Goal: Task Accomplishment & Management: Manage account settings

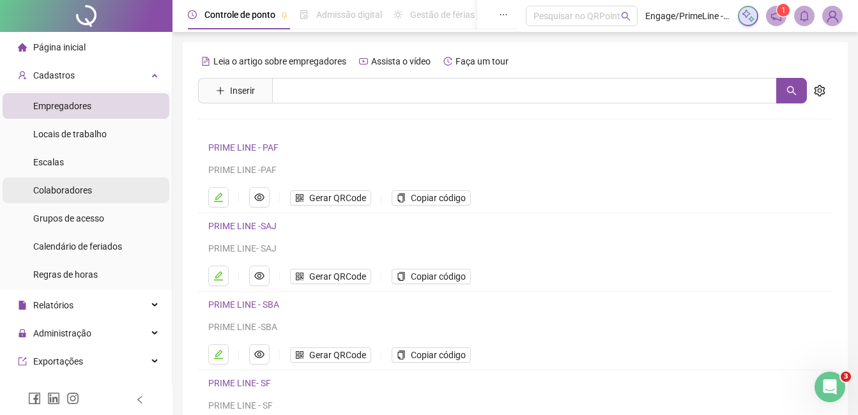
click at [79, 194] on span "Colaboradores" at bounding box center [62, 190] width 59 height 10
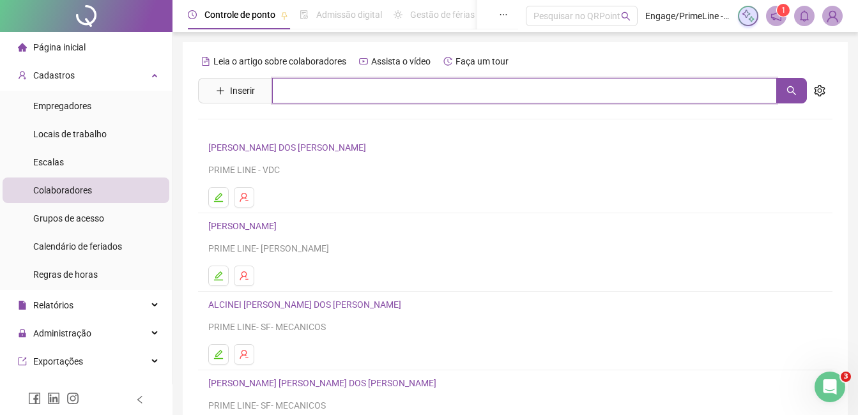
click at [305, 89] on input "text" at bounding box center [524, 91] width 505 height 26
click at [353, 91] on input "****" at bounding box center [524, 91] width 505 height 26
type input "*"
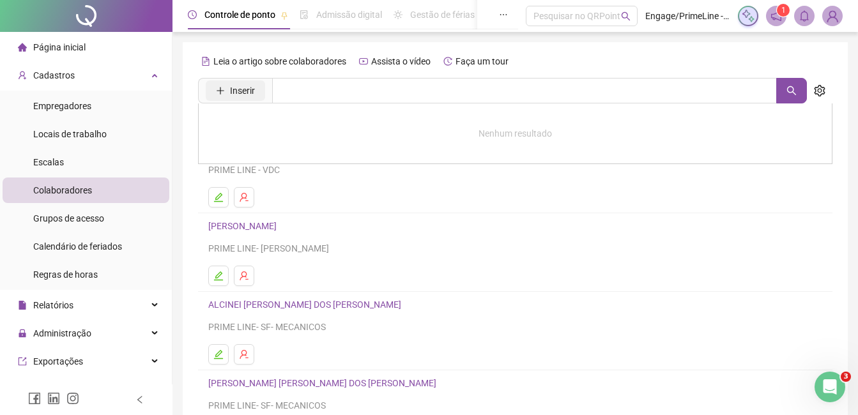
click at [250, 92] on span "Inserir" at bounding box center [242, 91] width 25 height 14
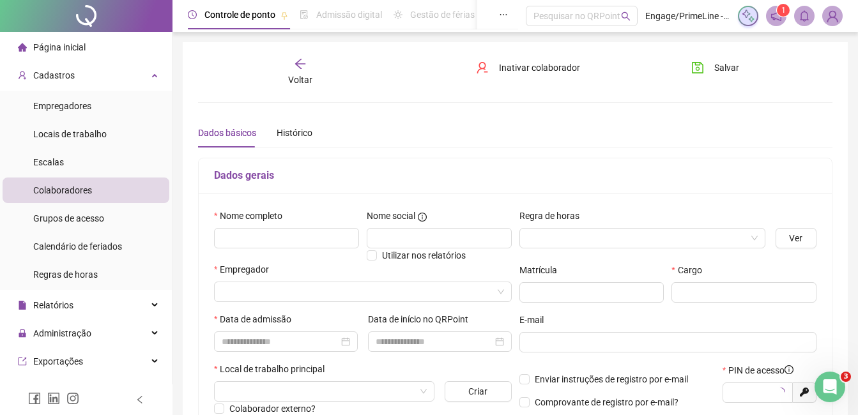
type input "*****"
click at [261, 238] on input "text" at bounding box center [286, 238] width 145 height 20
drag, startPoint x: 295, startPoint y: 239, endPoint x: 197, endPoint y: 236, distance: 97.8
click at [197, 236] on div "**********" at bounding box center [515, 358] width 665 height 632
paste input "**********"
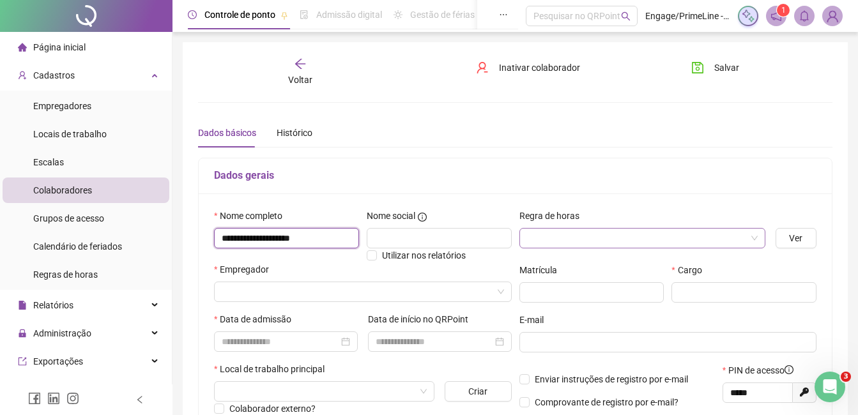
type input "**********"
click at [633, 232] on input "search" at bounding box center [636, 238] width 219 height 19
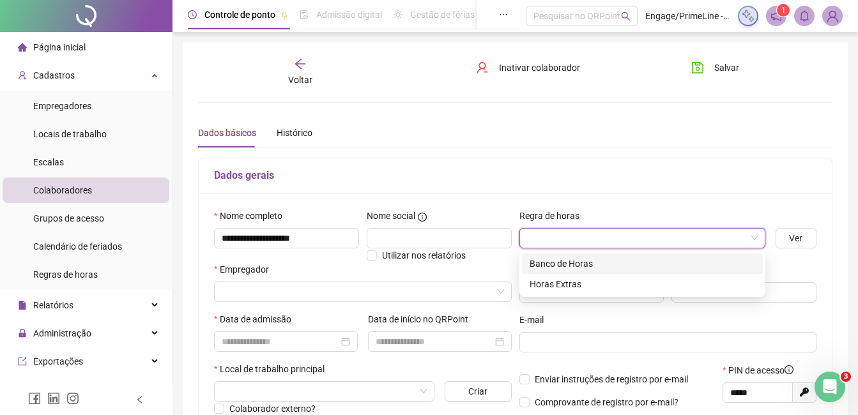
click at [583, 261] on div "Banco de Horas" at bounding box center [643, 264] width 226 height 14
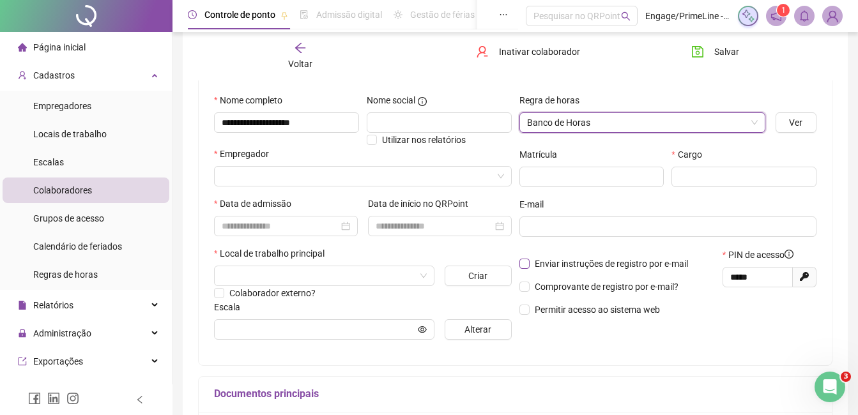
scroll to position [128, 0]
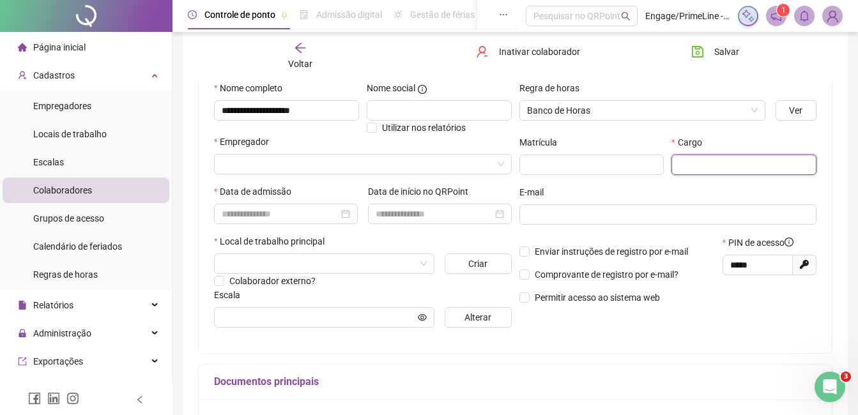
click at [706, 168] on input "text" at bounding box center [744, 165] width 145 height 20
type input "**********"
click at [243, 217] on input at bounding box center [280, 214] width 117 height 14
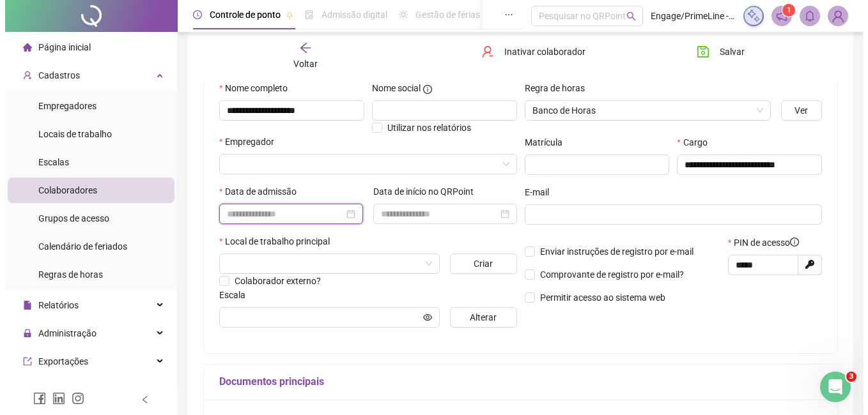
scroll to position [0, 0]
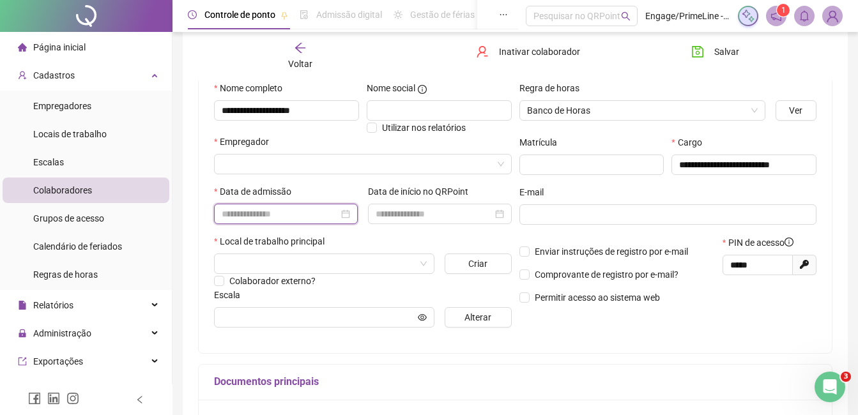
click at [243, 212] on input at bounding box center [280, 214] width 117 height 14
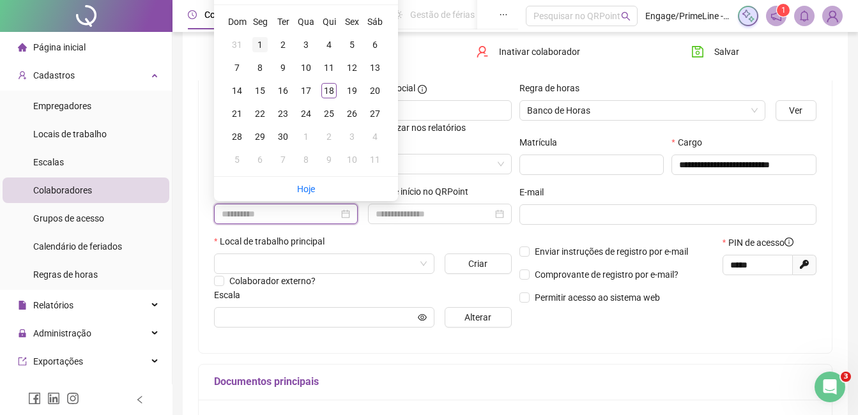
type input "**********"
click at [266, 42] on div "1" at bounding box center [259, 44] width 15 height 15
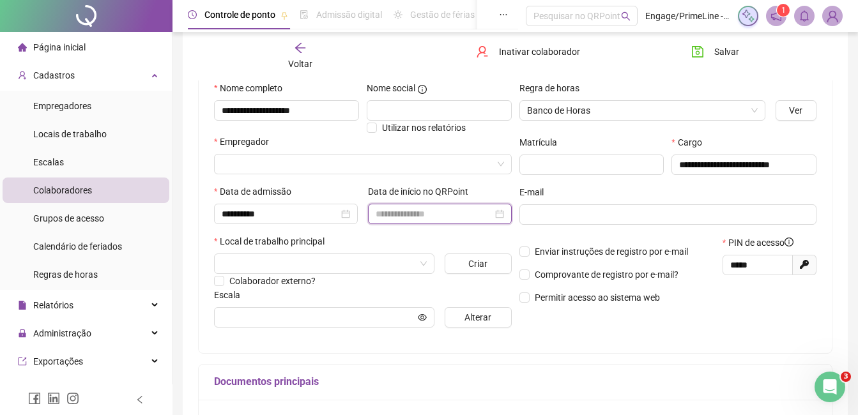
click at [403, 210] on input at bounding box center [434, 214] width 117 height 14
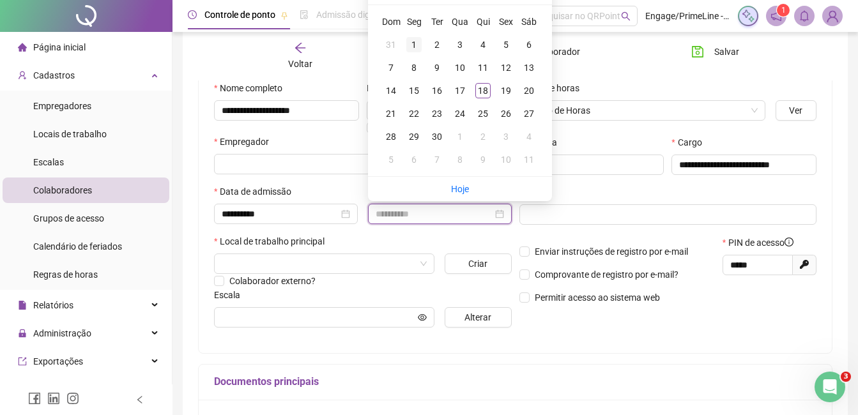
type input "**********"
click at [413, 41] on div "1" at bounding box center [413, 44] width 15 height 15
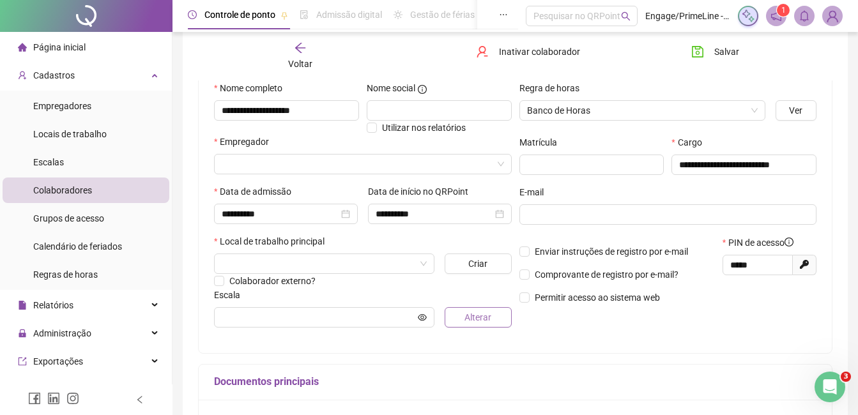
click at [477, 320] on span "Alterar" at bounding box center [478, 318] width 27 height 14
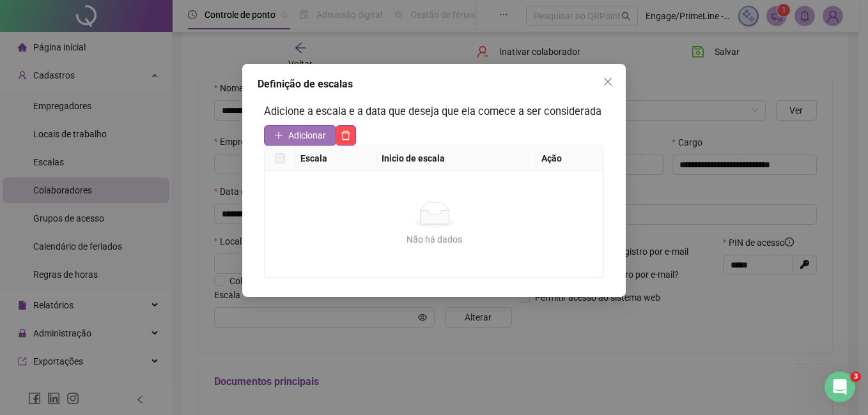
click at [316, 134] on span "Adicionar" at bounding box center [307, 135] width 38 height 14
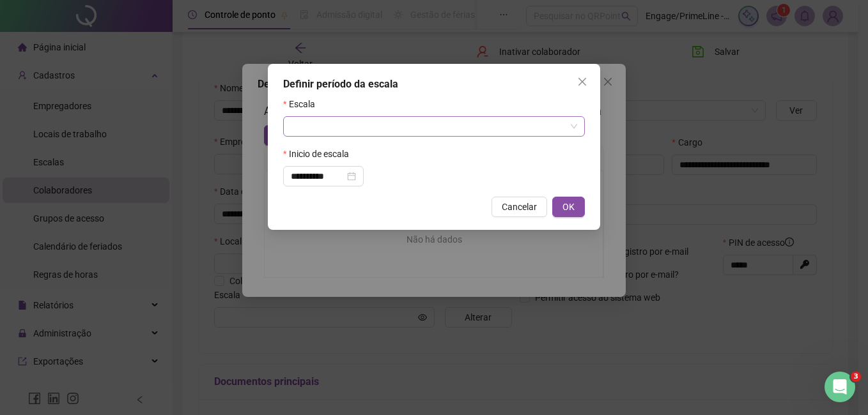
click at [459, 127] on input "search" at bounding box center [428, 126] width 275 height 19
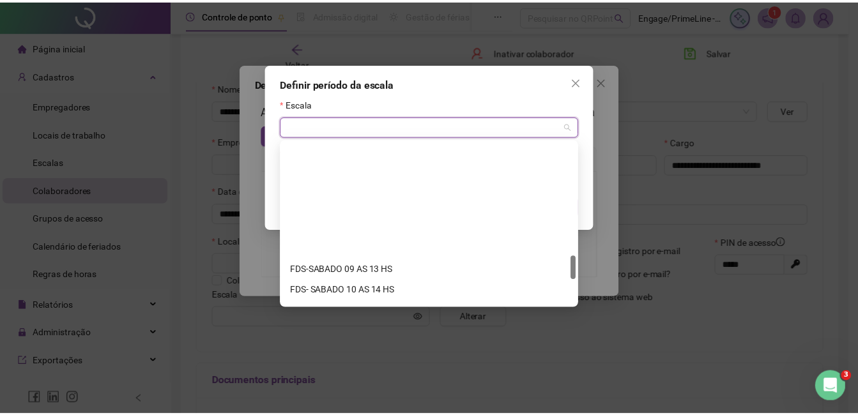
scroll to position [941, 0]
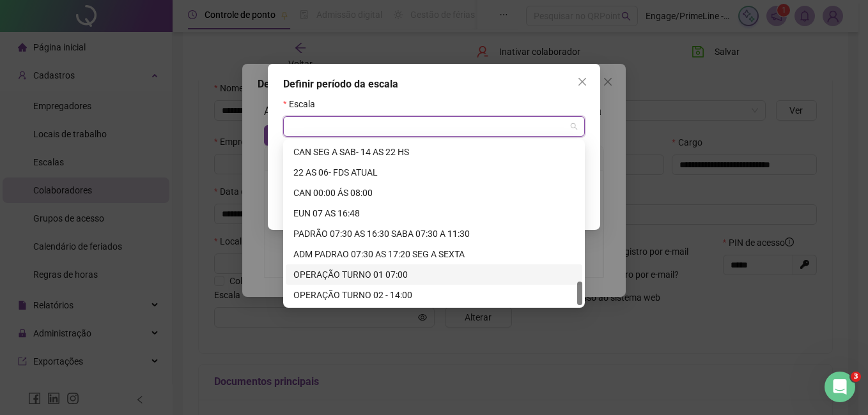
click at [392, 275] on div "OPERAÇÃO TURNO 01 07:00" at bounding box center [433, 275] width 281 height 14
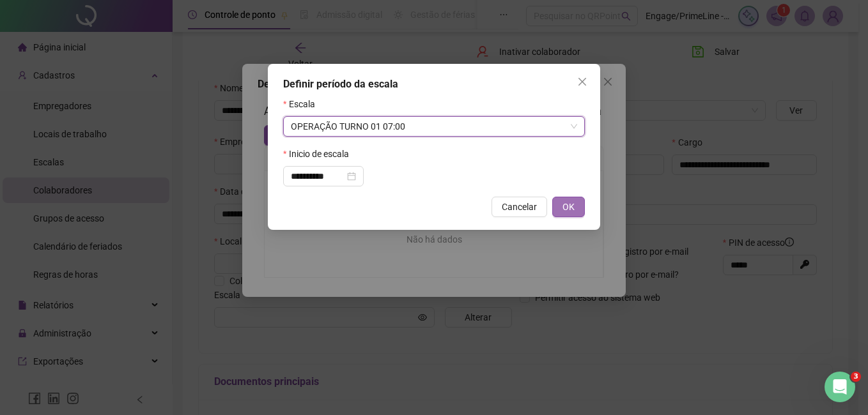
click at [571, 215] on button "OK" at bounding box center [568, 207] width 33 height 20
type input "**********"
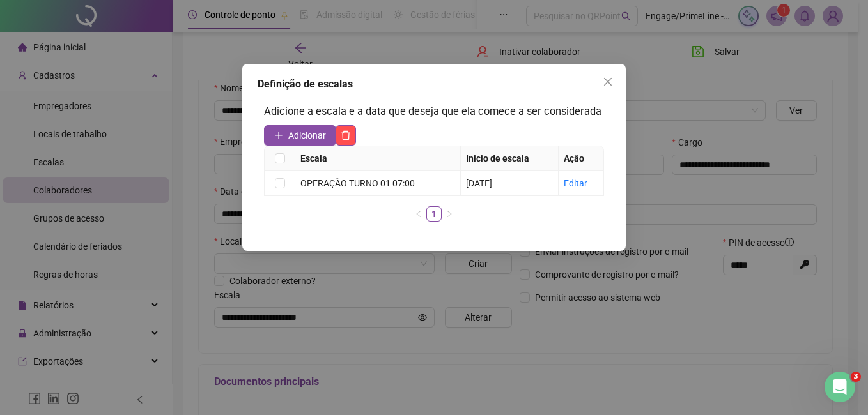
click at [603, 81] on icon "close" at bounding box center [608, 82] width 10 height 10
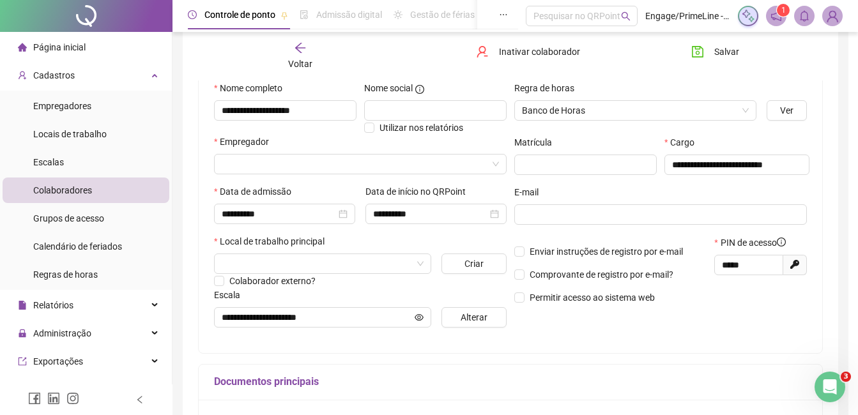
click at [715, 65] on div "Salvar" at bounding box center [730, 56] width 107 height 29
click at [717, 50] on span "Salvar" at bounding box center [726, 52] width 25 height 14
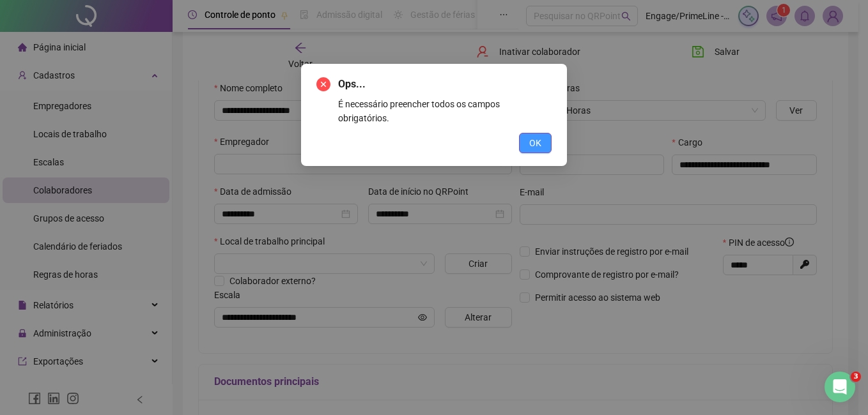
click at [539, 136] on span "OK" at bounding box center [535, 143] width 12 height 14
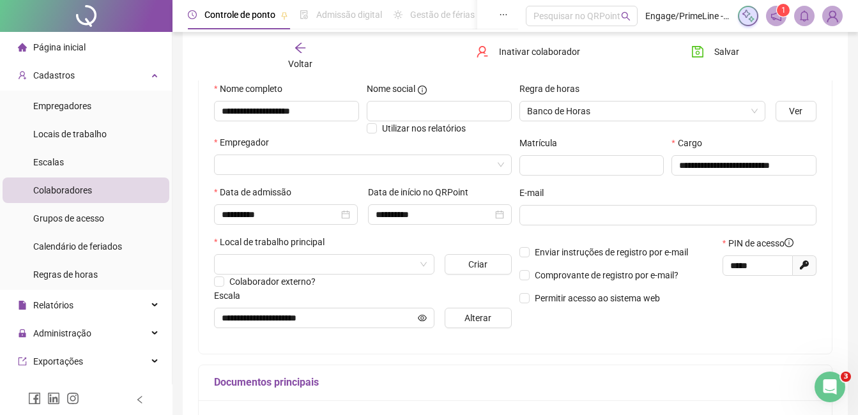
scroll to position [128, 0]
click at [314, 164] on input "search" at bounding box center [357, 164] width 271 height 19
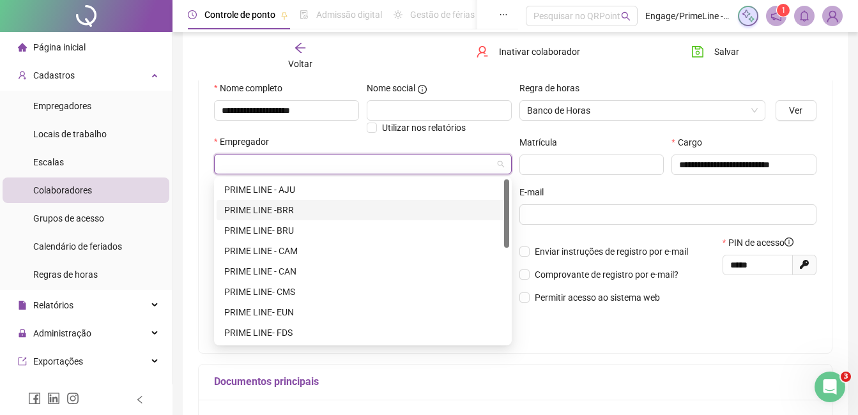
scroll to position [225, 0]
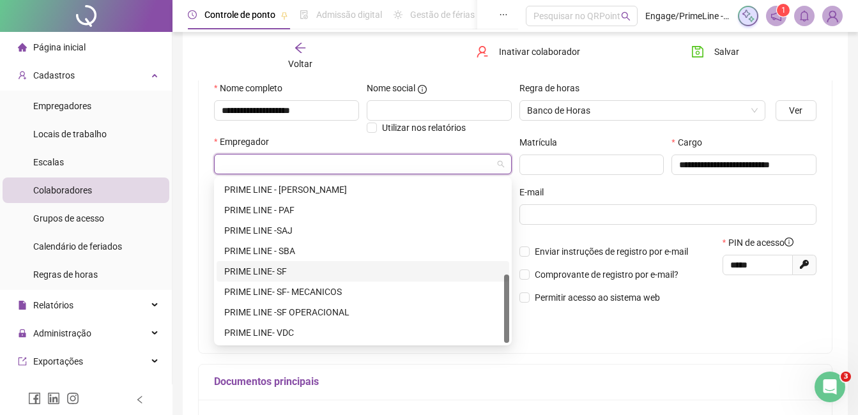
click at [284, 265] on div "PRIME LINE- SF" at bounding box center [362, 272] width 277 height 14
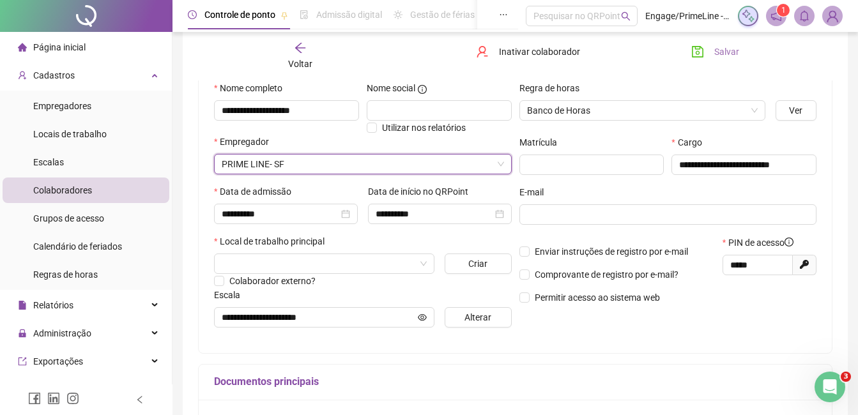
click at [704, 53] on icon "save" at bounding box center [697, 51] width 13 height 13
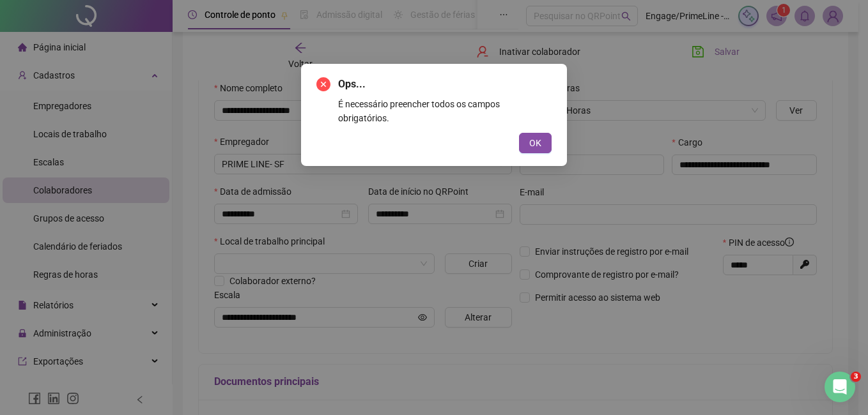
drag, startPoint x: 537, startPoint y: 129, endPoint x: 380, endPoint y: 172, distance: 162.9
click at [537, 136] on span "OK" at bounding box center [535, 143] width 12 height 14
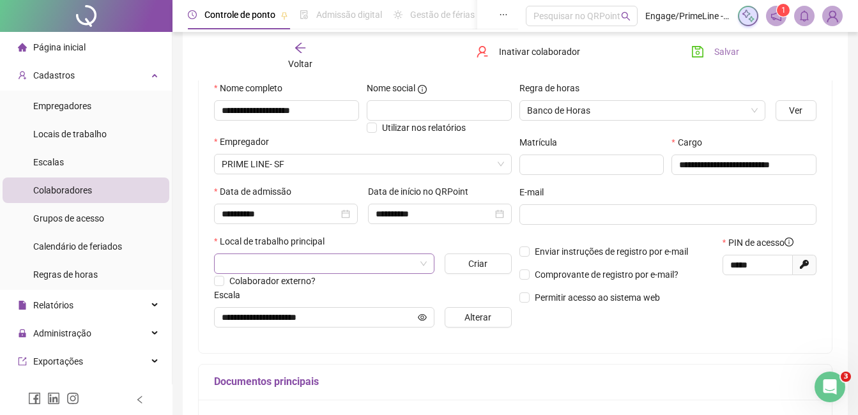
click at [307, 265] on input "search" at bounding box center [319, 263] width 194 height 19
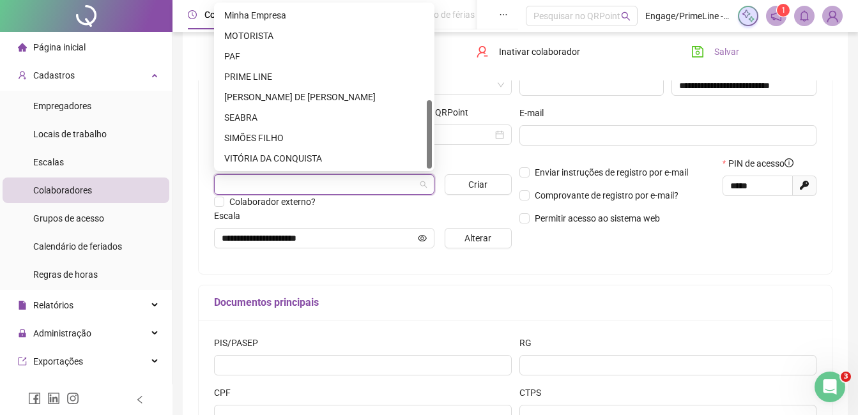
scroll to position [314, 0]
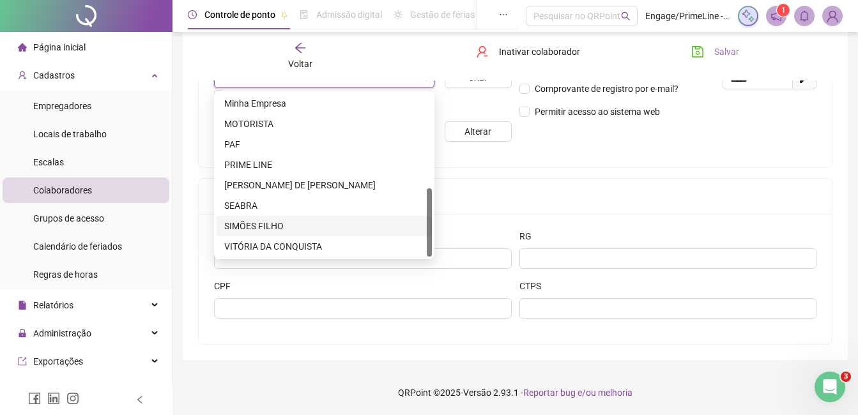
click at [280, 225] on div "SIMÕES FILHO" at bounding box center [324, 226] width 200 height 14
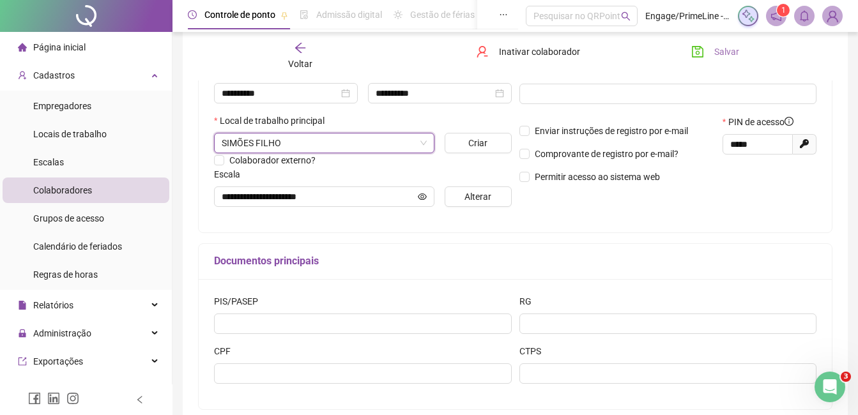
scroll to position [186, 0]
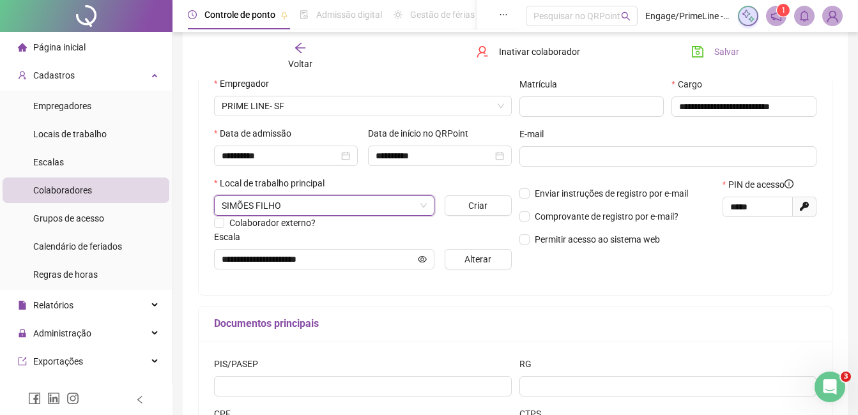
click at [719, 50] on span "Salvar" at bounding box center [726, 52] width 25 height 14
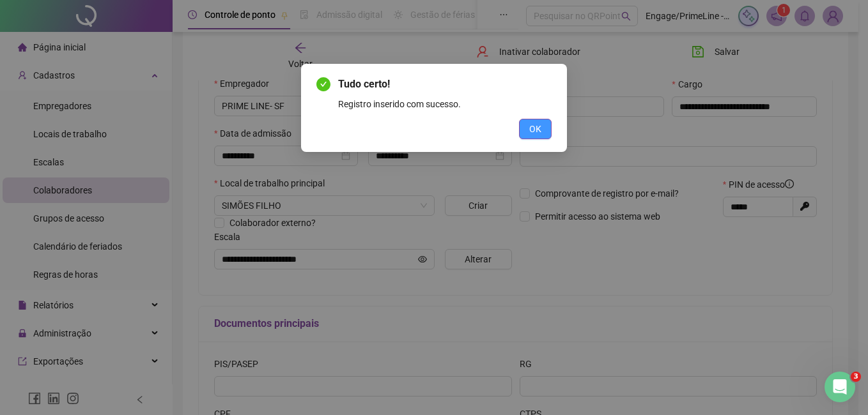
click at [527, 132] on button "OK" at bounding box center [535, 129] width 33 height 20
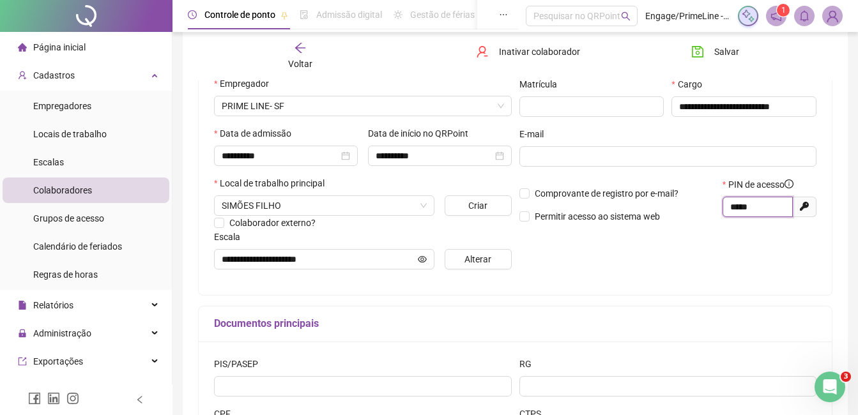
drag, startPoint x: 772, startPoint y: 211, endPoint x: 714, endPoint y: 210, distance: 57.5
click at [714, 210] on div "Comprovante de registro por e-mail? Permitir acesso ao sistema web PIN de acess…" at bounding box center [668, 205] width 305 height 55
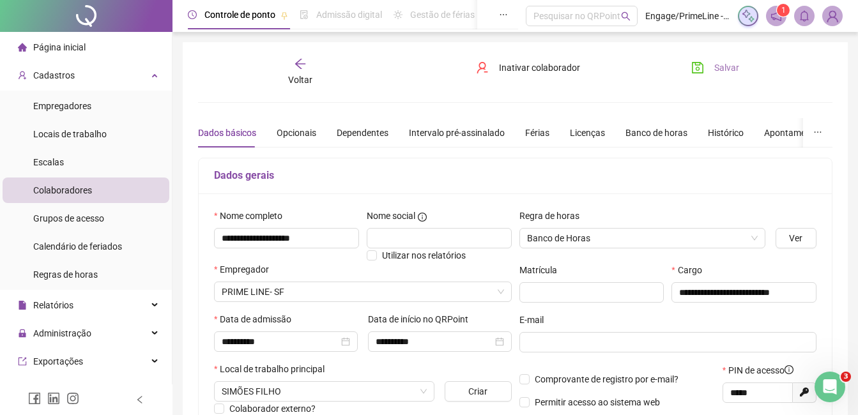
click at [711, 65] on button "Salvar" at bounding box center [715, 68] width 67 height 20
click at [290, 76] on span "Voltar" at bounding box center [300, 80] width 24 height 10
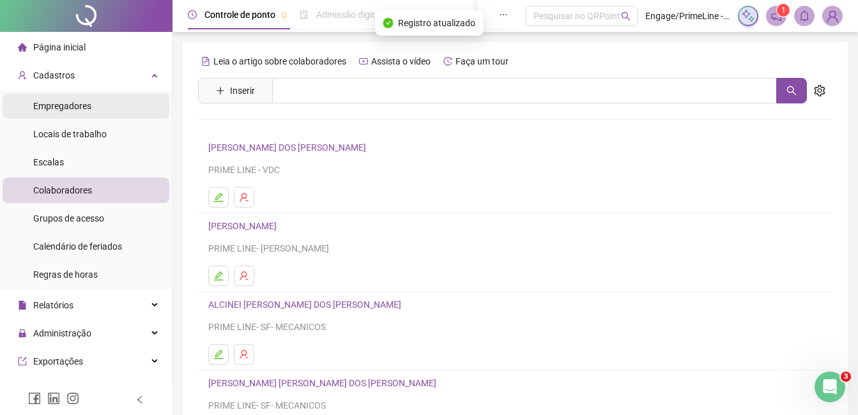
click at [53, 102] on span "Empregadores" at bounding box center [62, 106] width 58 height 10
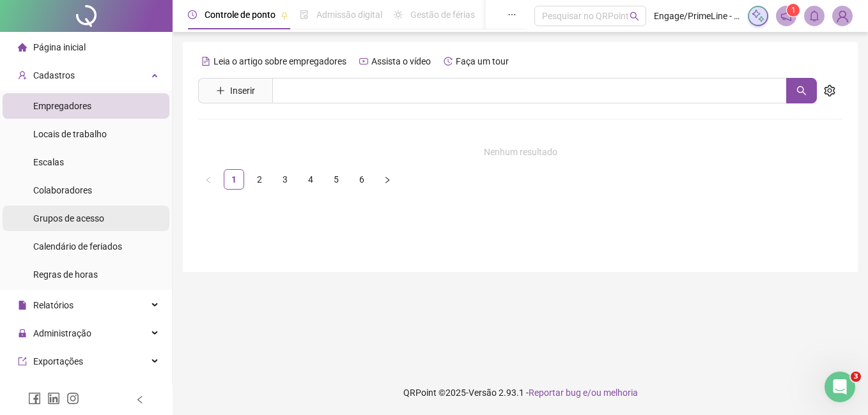
click at [86, 221] on span "Grupos de acesso" at bounding box center [68, 218] width 71 height 10
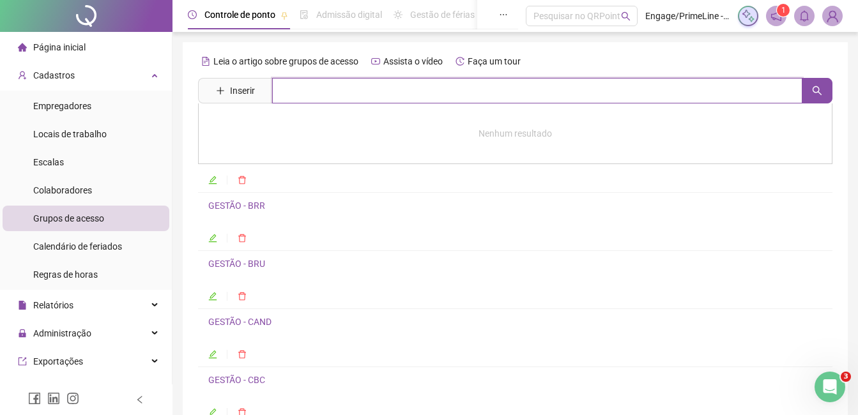
click at [375, 98] on input "text" at bounding box center [537, 91] width 530 height 26
type input "*****"
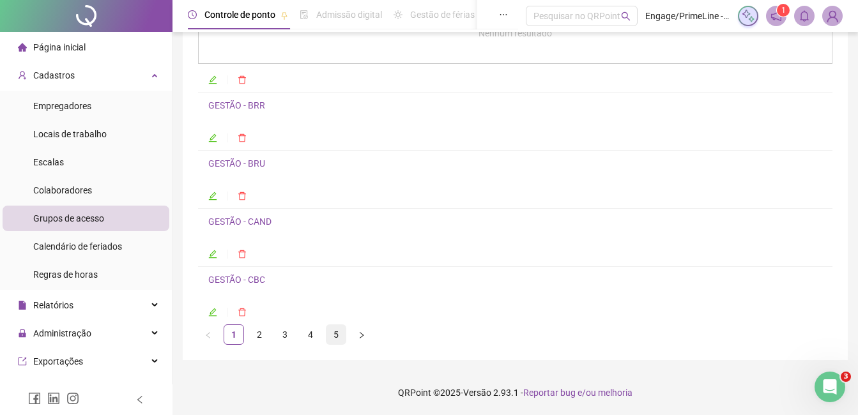
click at [336, 338] on link "5" at bounding box center [336, 334] width 19 height 19
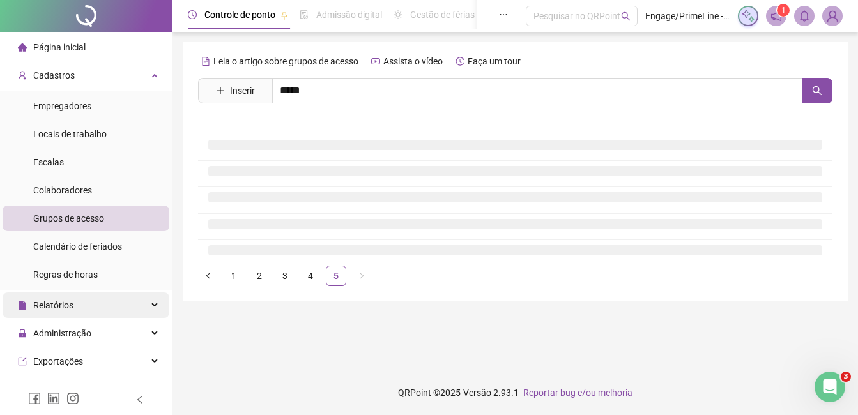
scroll to position [0, 0]
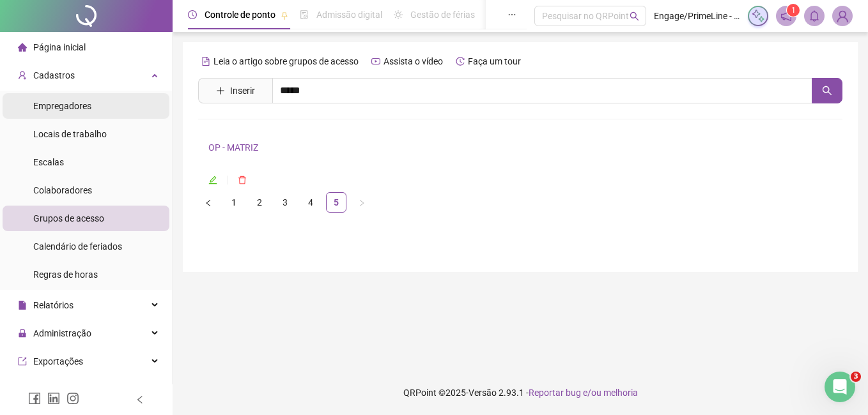
click at [55, 102] on span "Empregadores" at bounding box center [62, 106] width 58 height 10
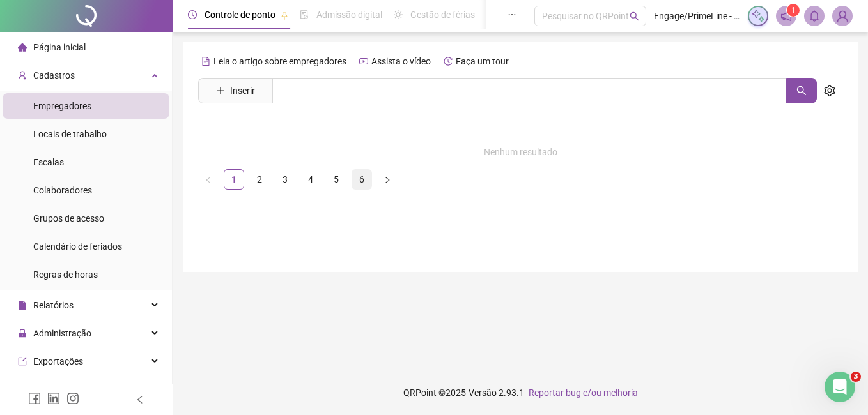
click at [366, 178] on link "6" at bounding box center [361, 179] width 19 height 19
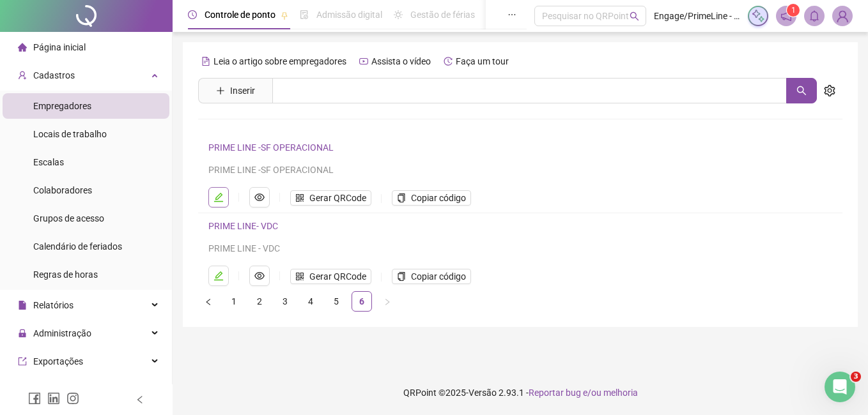
click at [222, 204] on button "button" at bounding box center [218, 197] width 20 height 20
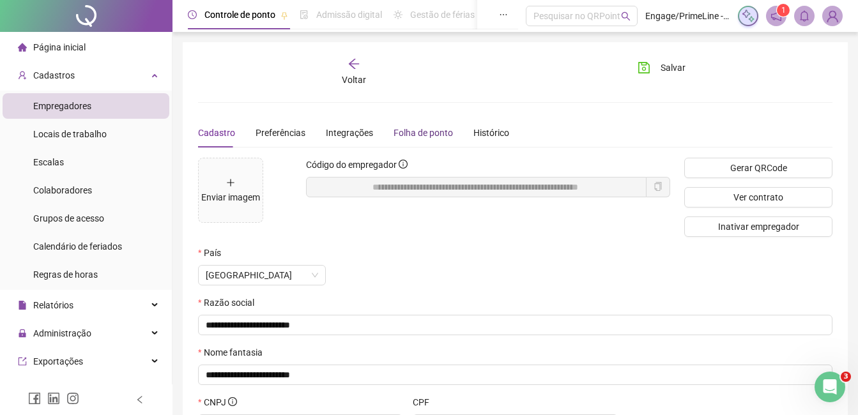
click at [437, 138] on div "Folha de ponto" at bounding box center [423, 133] width 59 height 14
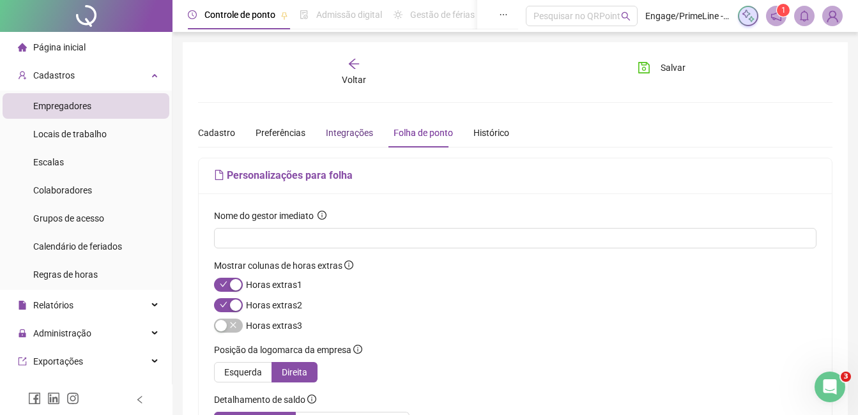
click at [348, 132] on div "Integrações" at bounding box center [349, 133] width 47 height 14
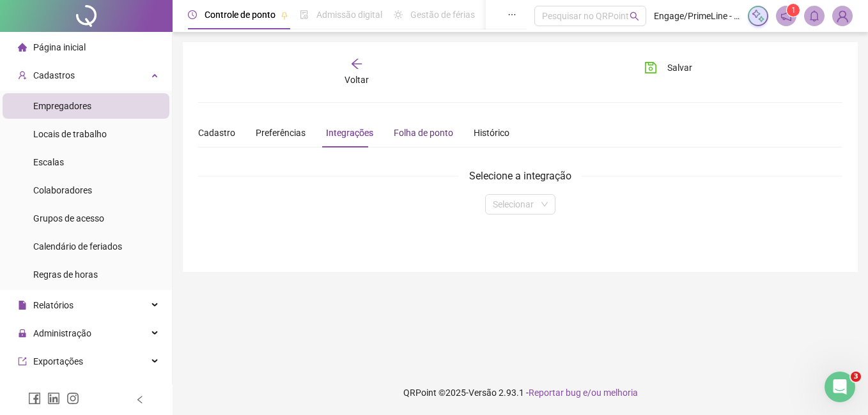
drag, startPoint x: 413, startPoint y: 134, endPoint x: 406, endPoint y: 134, distance: 6.4
click at [413, 134] on div "Folha de ponto" at bounding box center [423, 133] width 59 height 14
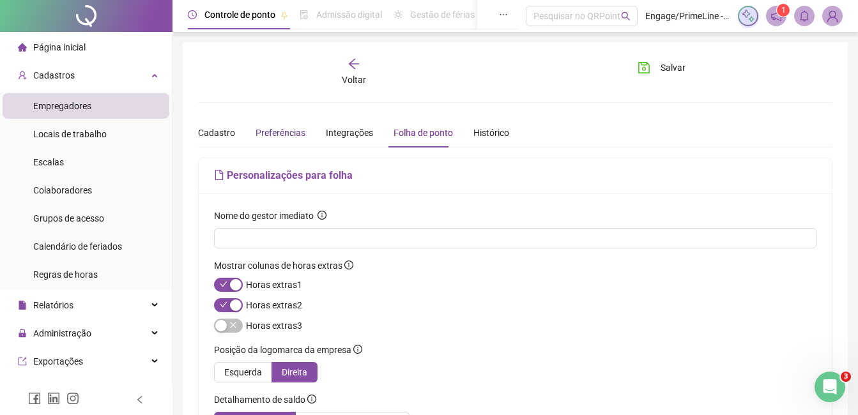
click at [280, 128] on span "Preferências" at bounding box center [281, 133] width 50 height 10
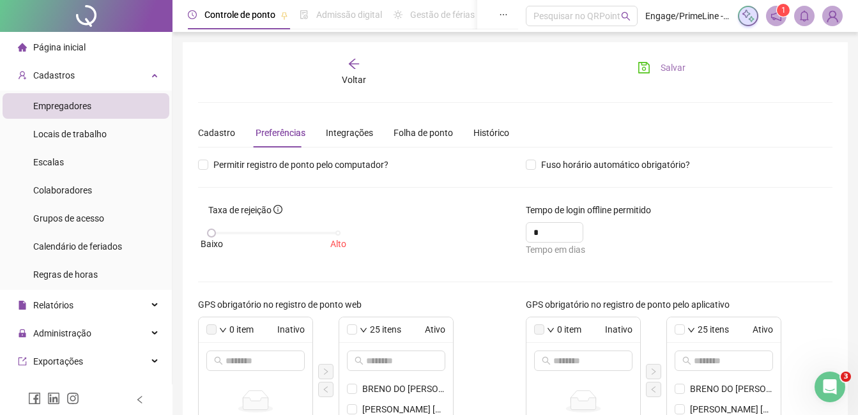
click at [668, 67] on span "Salvar" at bounding box center [673, 68] width 25 height 14
click at [83, 181] on div "Colaboradores" at bounding box center [62, 191] width 59 height 26
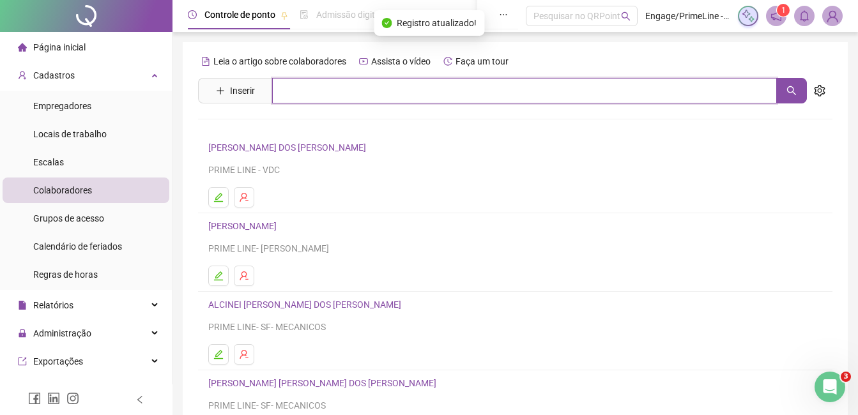
click at [325, 101] on input "text" at bounding box center [524, 91] width 505 height 26
type input "****"
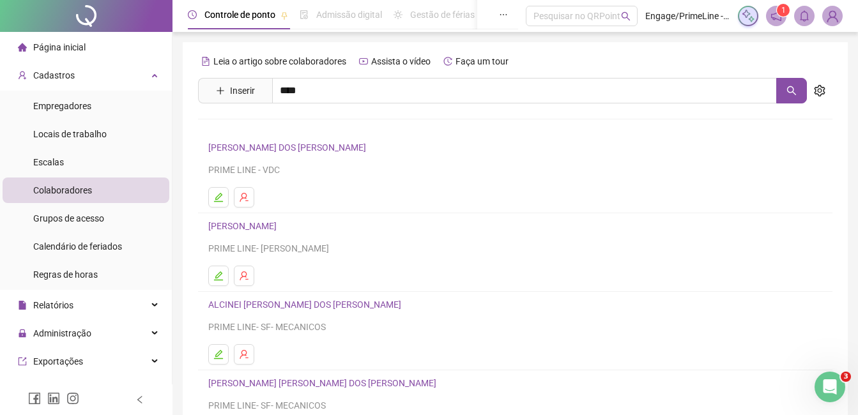
click at [332, 130] on link "[PERSON_NAME][GEOGRAPHIC_DATA][PERSON_NAME]" at bounding box center [333, 128] width 223 height 10
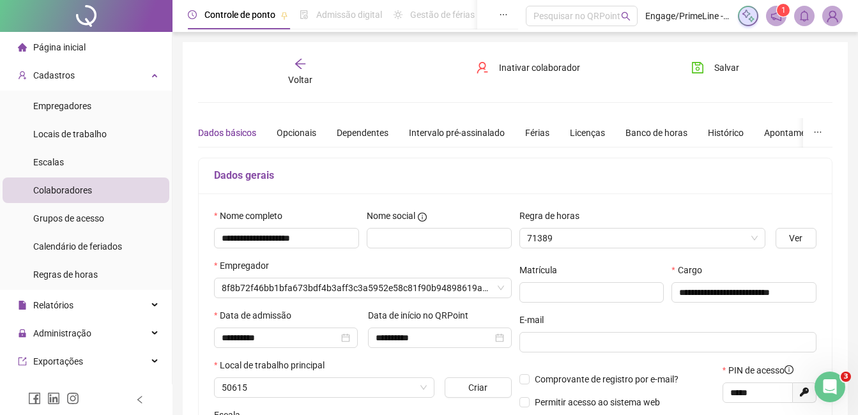
type input "**********"
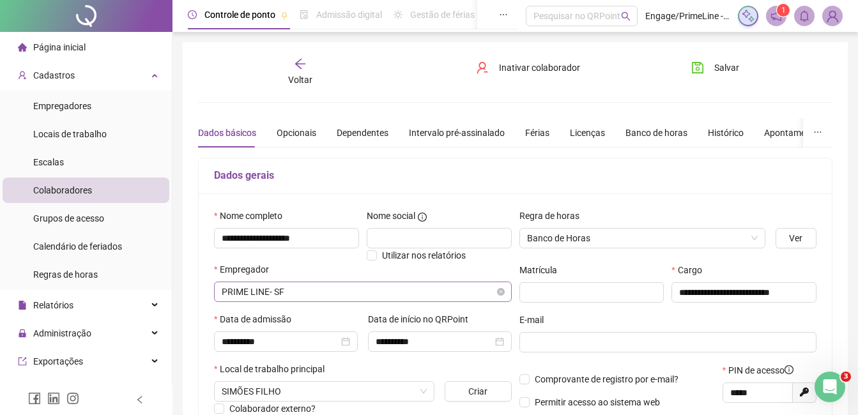
click at [337, 290] on span "PRIME LINE- SF" at bounding box center [363, 291] width 282 height 19
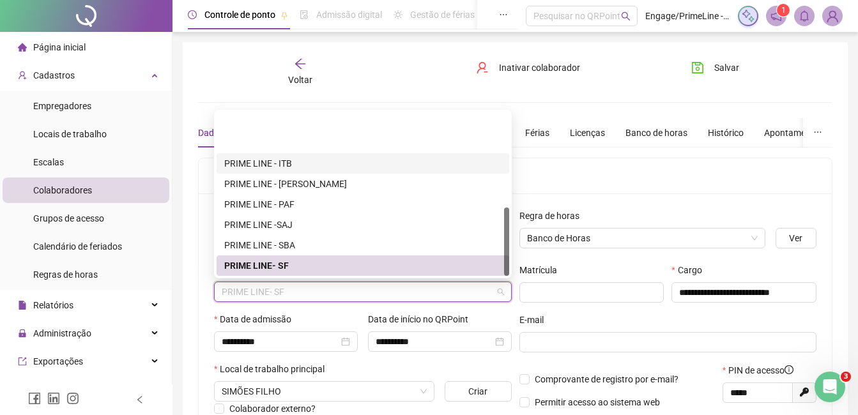
scroll to position [225, 0]
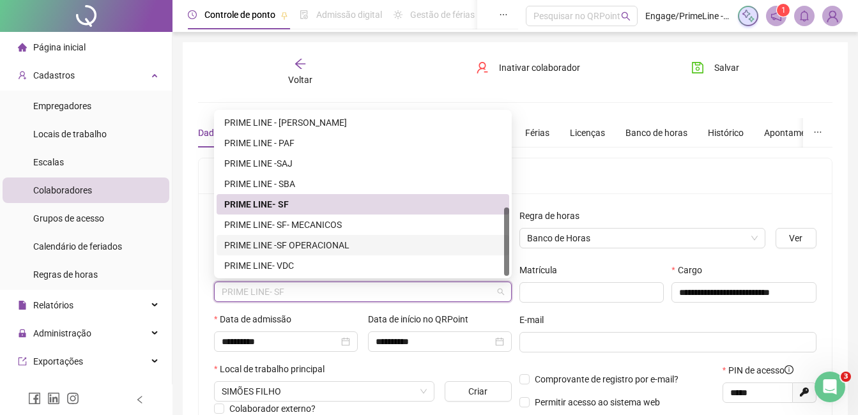
click at [332, 246] on div "PRIME LINE -SF OPERACIONAL" at bounding box center [362, 245] width 277 height 14
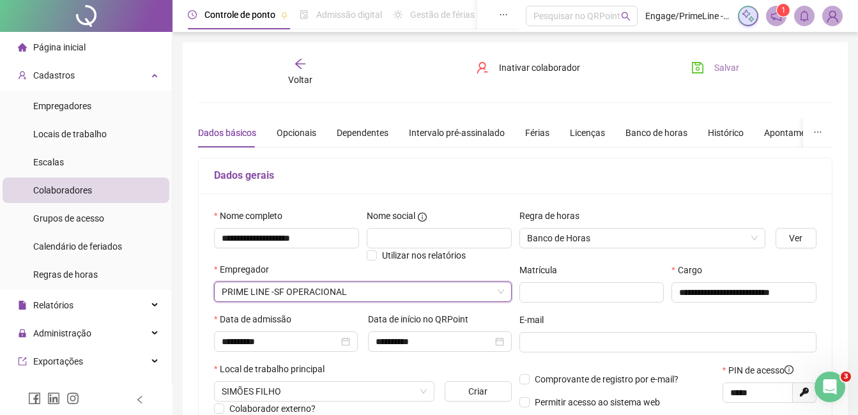
click at [711, 59] on button "Salvar" at bounding box center [715, 68] width 67 height 20
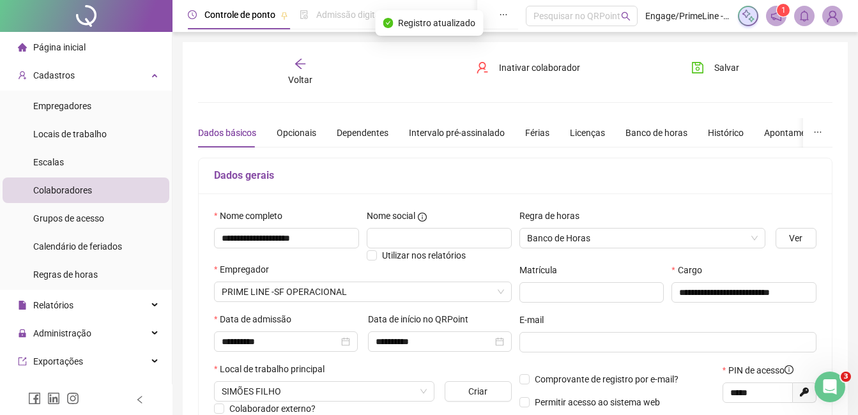
click at [311, 72] on div "Voltar" at bounding box center [300, 72] width 97 height 29
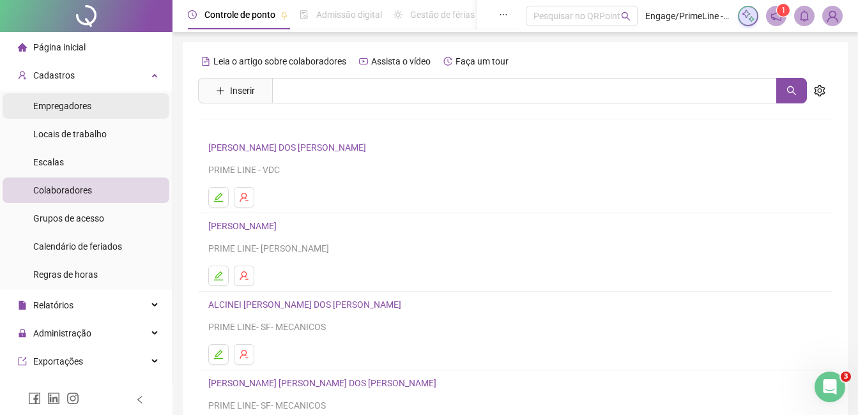
click at [72, 111] on span "Empregadores" at bounding box center [62, 106] width 58 height 10
drag, startPoint x: 72, startPoint y: 111, endPoint x: 77, endPoint y: 107, distance: 6.8
click at [72, 111] on span "Empregadores" at bounding box center [62, 106] width 58 height 10
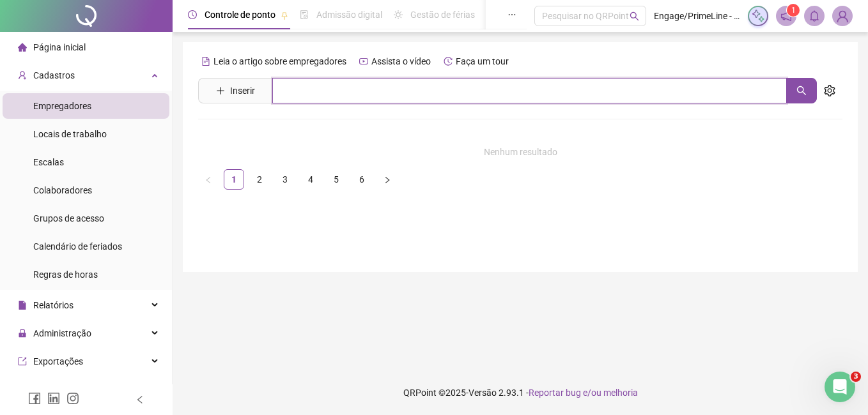
click at [309, 89] on input "text" at bounding box center [529, 91] width 514 height 26
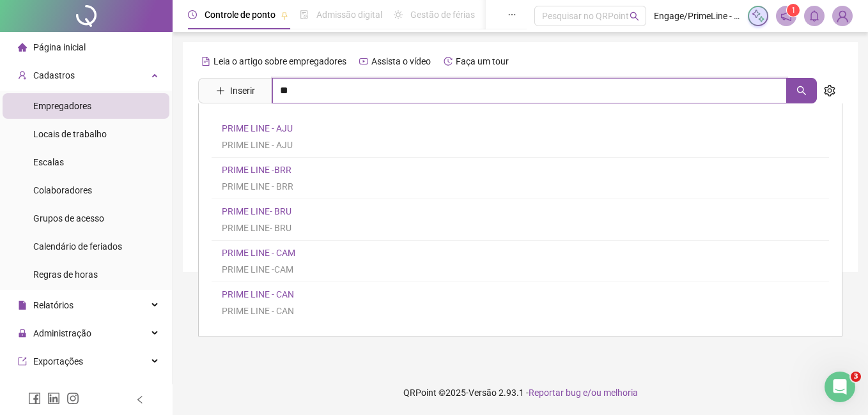
type input "*"
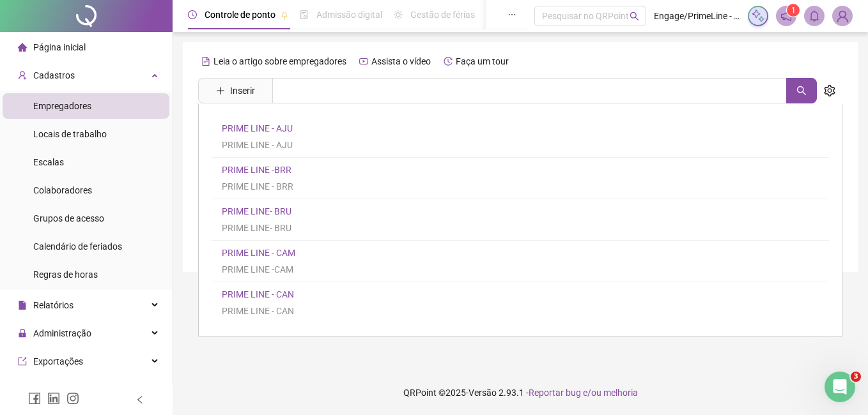
click at [647, 269] on div "PRIME LINE - AJU PRIME LINE - [GEOGRAPHIC_DATA] PRIME LINE -BRR PRIME LINE - BR…" at bounding box center [520, 220] width 644 height 233
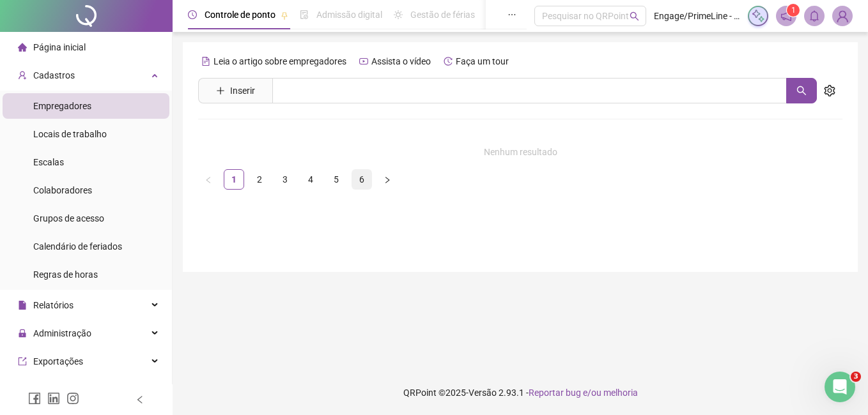
click at [358, 189] on li "6" at bounding box center [361, 179] width 20 height 20
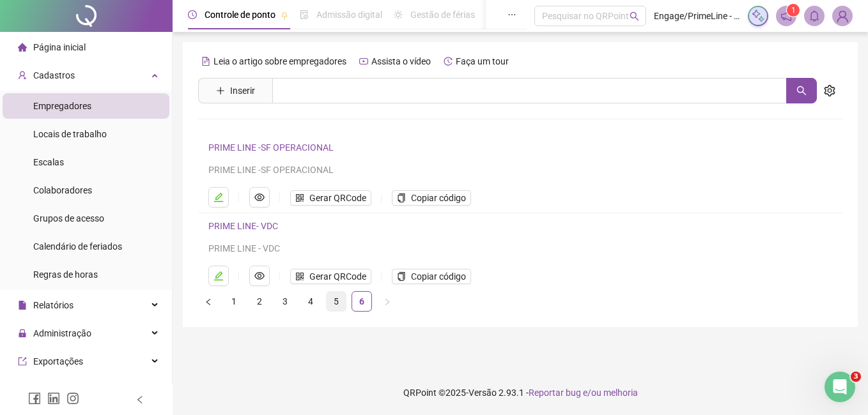
click at [339, 309] on link "5" at bounding box center [336, 301] width 19 height 19
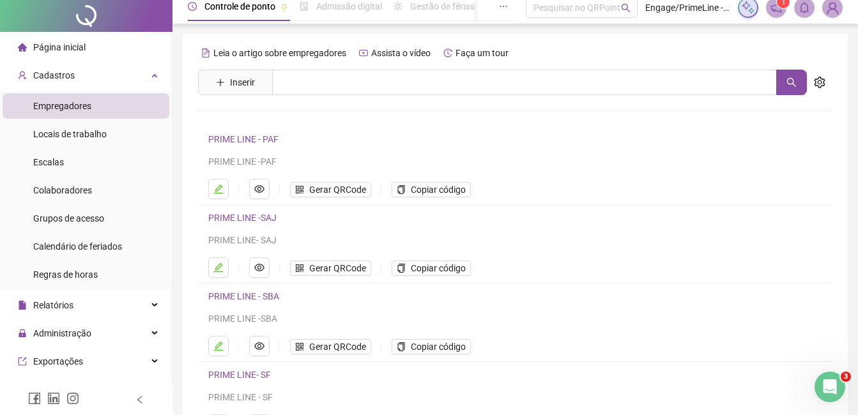
scroll to position [203, 0]
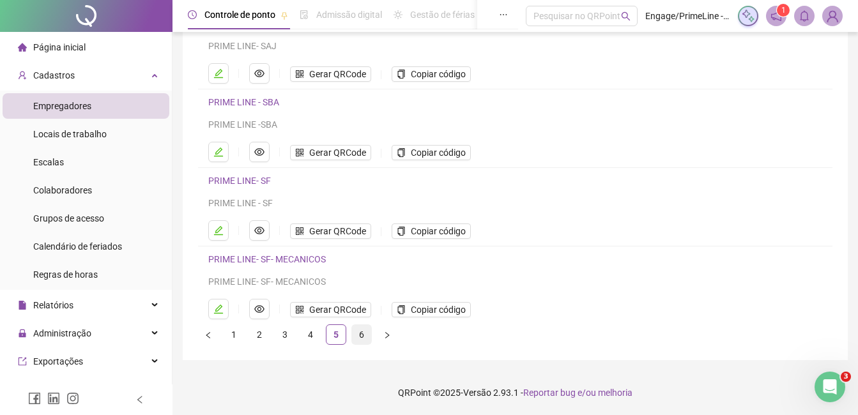
click at [360, 339] on link "6" at bounding box center [361, 334] width 19 height 19
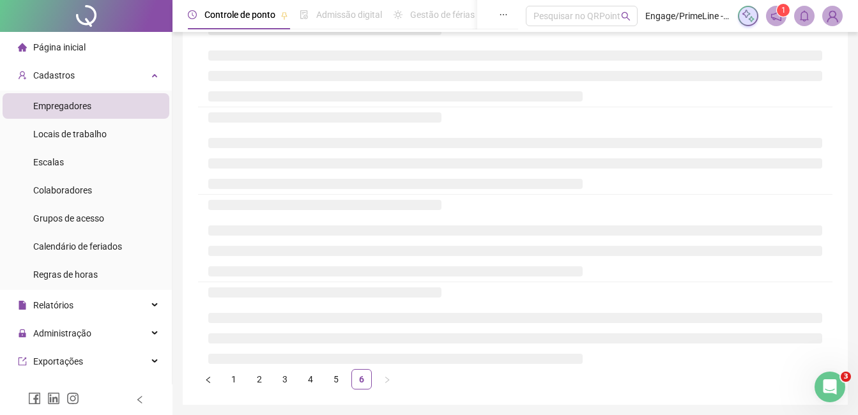
scroll to position [0, 0]
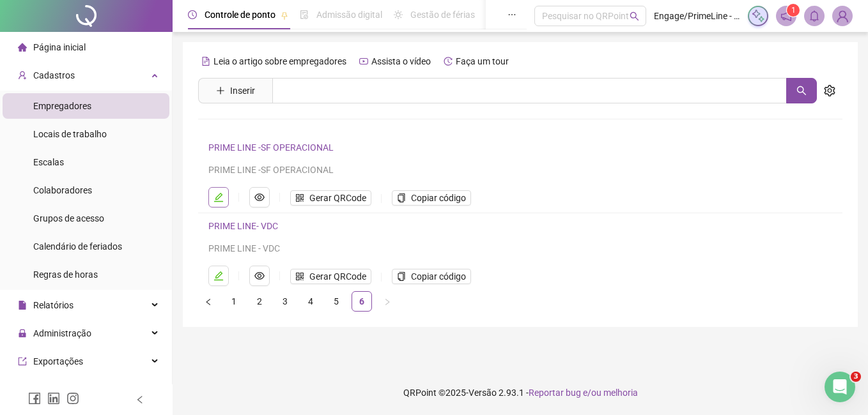
click at [219, 205] on button "button" at bounding box center [218, 197] width 20 height 20
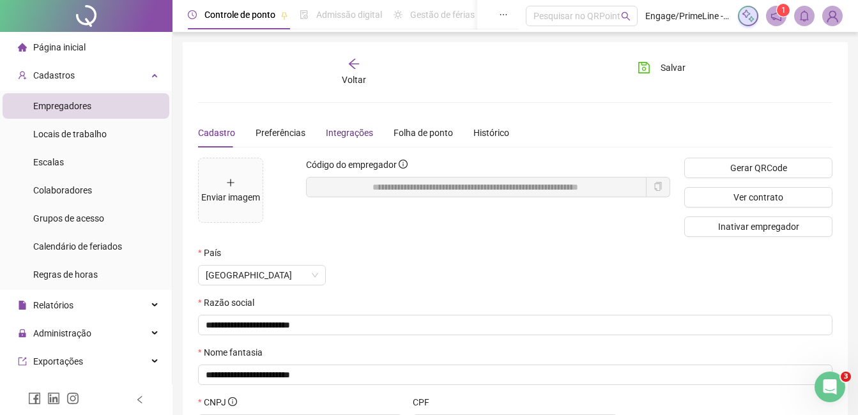
click at [339, 131] on div "Integrações" at bounding box center [349, 133] width 47 height 14
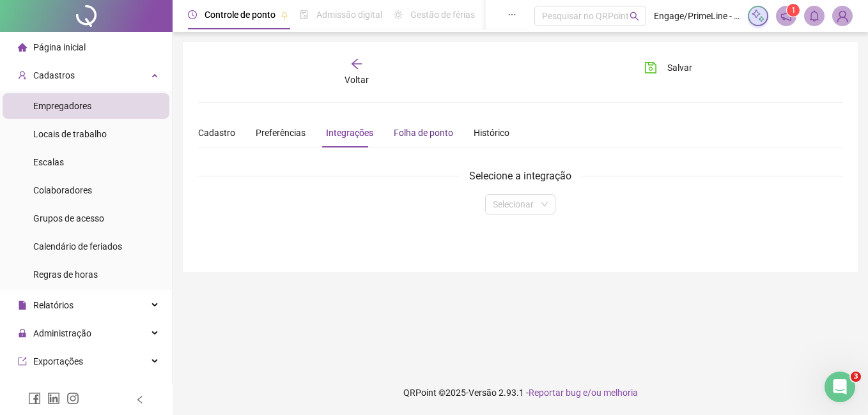
drag, startPoint x: 339, startPoint y: 131, endPoint x: 417, endPoint y: 132, distance: 78.6
click at [417, 132] on div "Folha de ponto" at bounding box center [423, 133] width 59 height 14
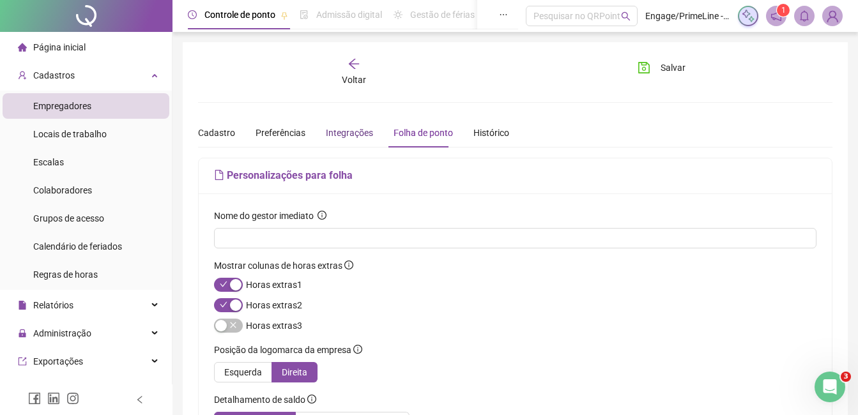
click at [353, 129] on div "Integrações" at bounding box center [349, 133] width 47 height 14
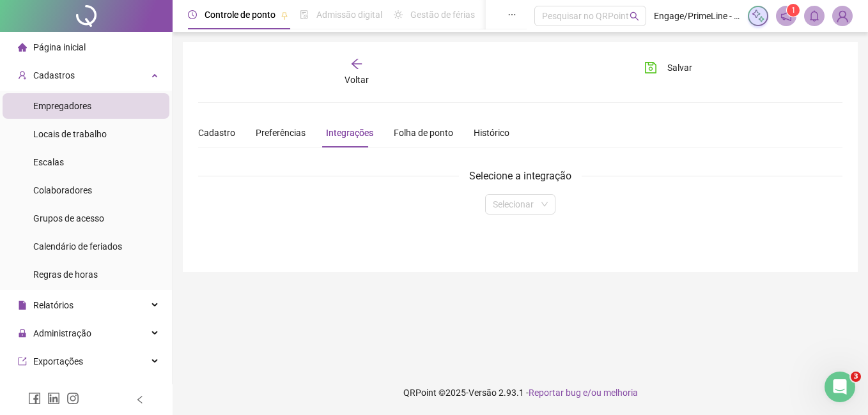
drag, startPoint x: 449, startPoint y: 128, endPoint x: 364, endPoint y: 127, distance: 84.4
click at [448, 128] on div "Cadastro Preferências Integrações Folha de ponto Histórico" at bounding box center [353, 132] width 311 height 29
drag, startPoint x: 309, startPoint y: 128, endPoint x: 283, endPoint y: 130, distance: 25.6
click at [305, 129] on div "Cadastro Preferências Integrações Folha de ponto Histórico" at bounding box center [353, 132] width 311 height 29
click at [283, 130] on span "Preferências" at bounding box center [281, 133] width 50 height 10
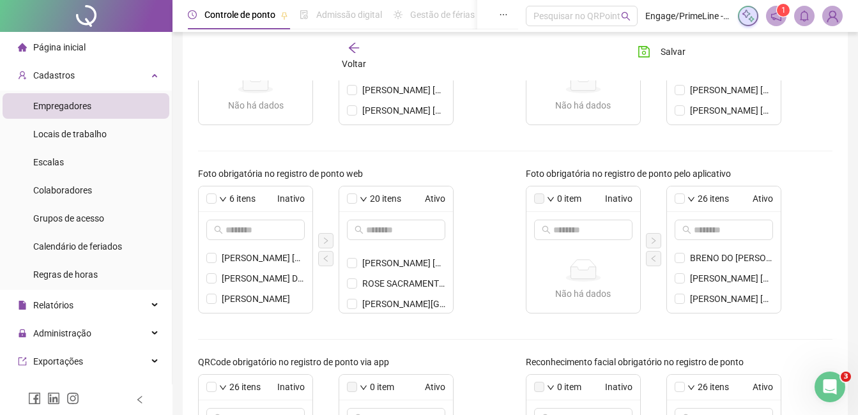
scroll to position [344, 0]
click at [328, 258] on icon "left" at bounding box center [326, 259] width 8 height 8
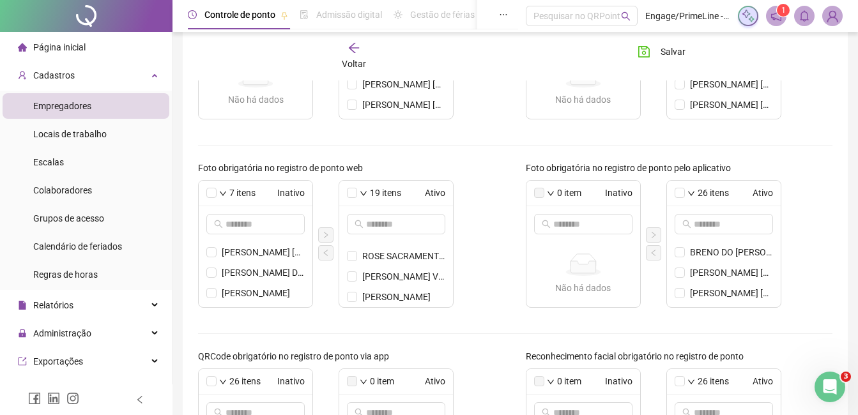
scroll to position [192, 0]
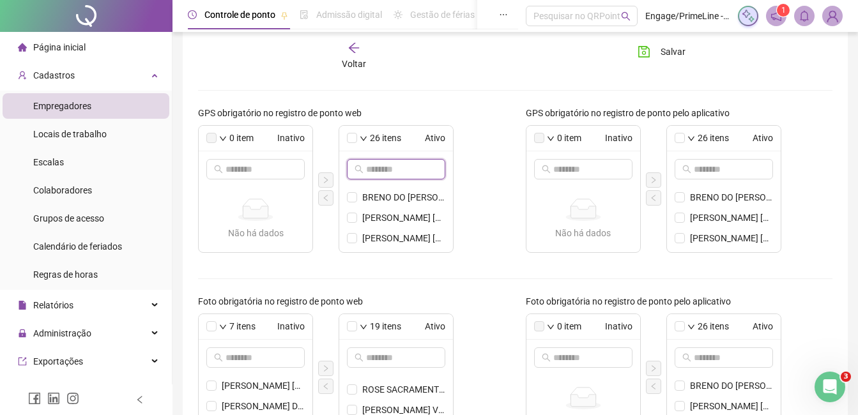
click at [381, 171] on input "text" at bounding box center [396, 169] width 61 height 14
type input "**"
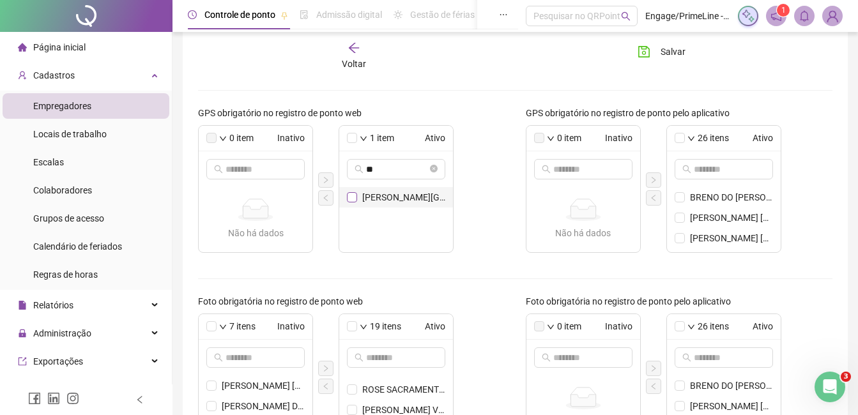
click at [356, 193] on span at bounding box center [352, 197] width 10 height 10
click at [351, 201] on span at bounding box center [352, 197] width 10 height 10
click at [328, 201] on icon "left" at bounding box center [326, 198] width 8 height 8
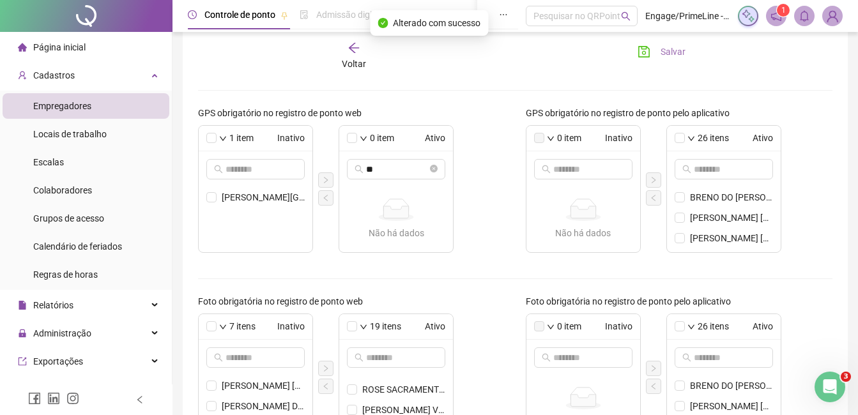
click at [670, 57] on span "Salvar" at bounding box center [673, 52] width 25 height 14
